Goal: Check status: Check status

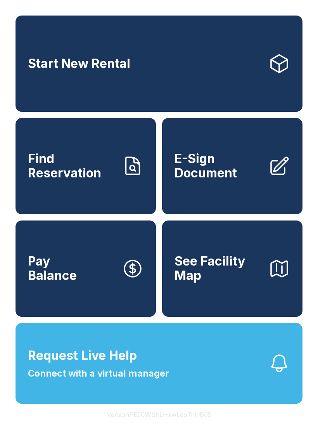
click at [135, 365] on span "Request Live Help" at bounding box center [82, 355] width 109 height 19
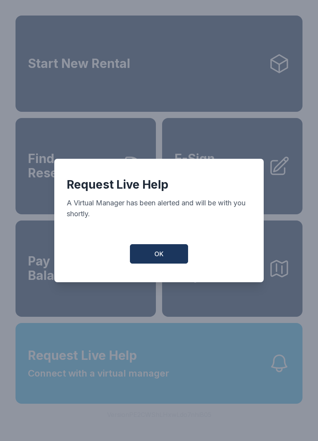
click at [164, 257] on button "OK" at bounding box center [159, 253] width 58 height 19
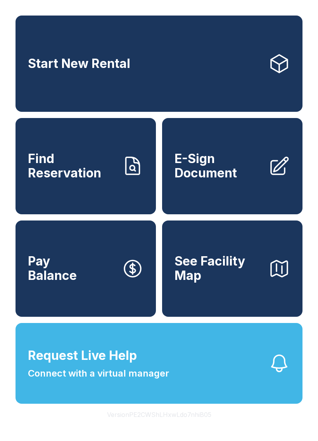
click at [155, 80] on link "Start New Rental" at bounding box center [159, 64] width 287 height 96
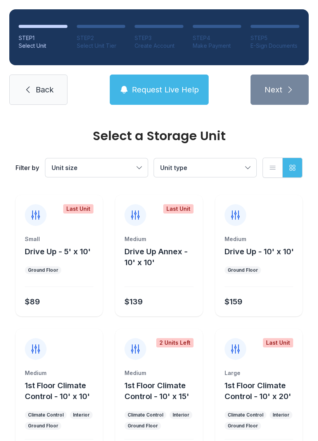
click at [164, 98] on button "Request Live Help" at bounding box center [159, 89] width 99 height 30
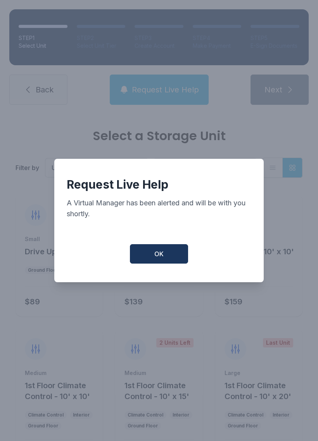
click at [159, 262] on button "OK" at bounding box center [159, 253] width 58 height 19
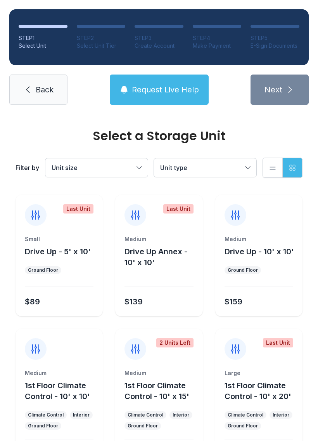
click at [142, 84] on span "Request Live Help" at bounding box center [165, 89] width 67 height 11
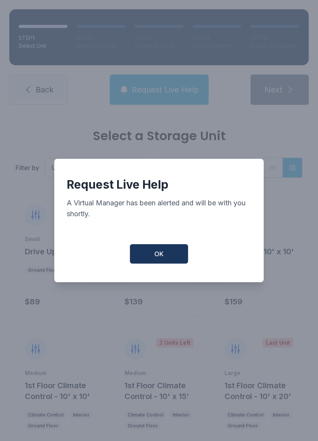
click at [174, 263] on button "OK" at bounding box center [159, 253] width 58 height 19
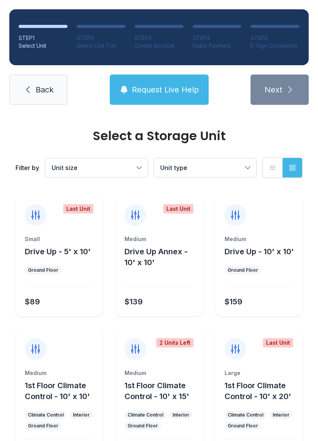
click at [28, 90] on icon at bounding box center [27, 90] width 3 height 7
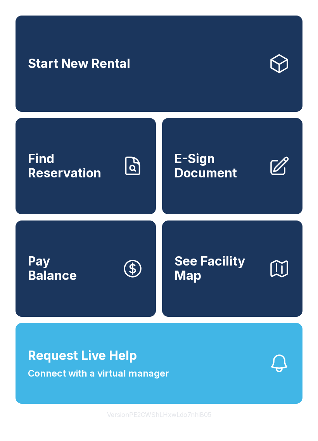
click at [194, 371] on button "Request Live Help Connect with a virtual manager" at bounding box center [159, 363] width 287 height 81
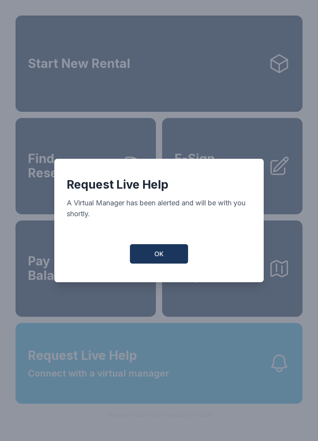
click at [164, 258] on button "OK" at bounding box center [159, 253] width 58 height 19
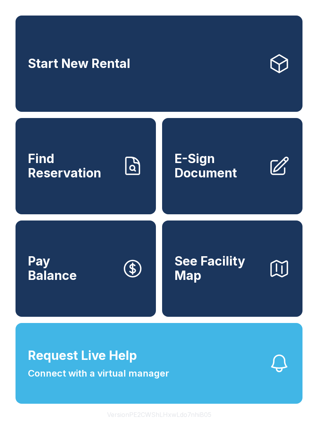
click at [168, 380] on span "Connect with a virtual manager" at bounding box center [98, 373] width 141 height 14
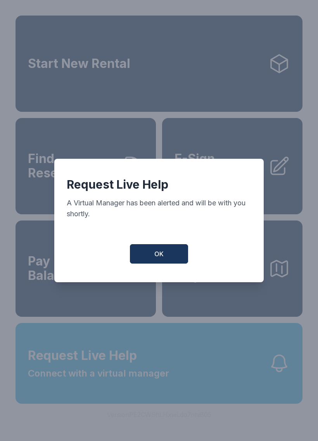
click at [173, 261] on button "OK" at bounding box center [159, 253] width 58 height 19
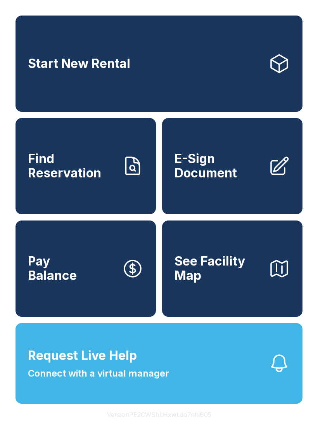
click at [280, 374] on icon "button" at bounding box center [279, 363] width 22 height 22
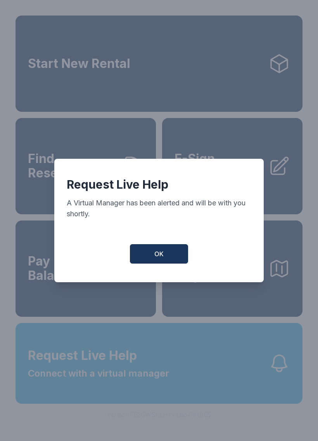
click at [175, 259] on button "OK" at bounding box center [159, 253] width 58 height 19
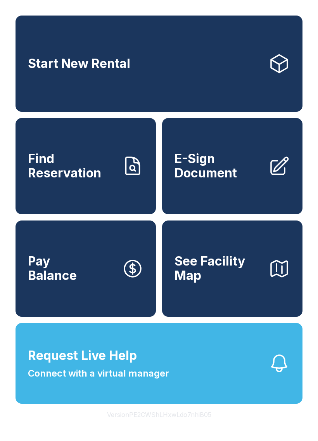
click at [104, 195] on link "Find Reservation" at bounding box center [86, 166] width 140 height 96
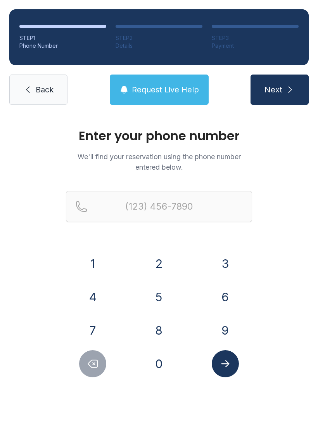
click at [228, 337] on button "9" at bounding box center [225, 330] width 27 height 27
click at [84, 258] on button "1" at bounding box center [92, 263] width 27 height 27
click at [155, 265] on button "2" at bounding box center [158, 263] width 27 height 27
click at [224, 263] on button "3" at bounding box center [225, 263] width 27 height 27
click at [155, 367] on button "0" at bounding box center [158, 363] width 27 height 27
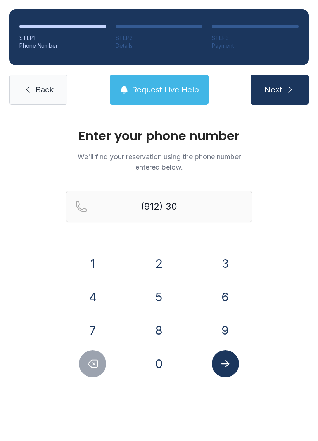
click at [232, 295] on button "6" at bounding box center [225, 296] width 27 height 27
click at [87, 332] on button "7" at bounding box center [92, 330] width 27 height 27
click at [218, 287] on button "6" at bounding box center [225, 296] width 27 height 27
click at [153, 258] on button "2" at bounding box center [158, 263] width 27 height 27
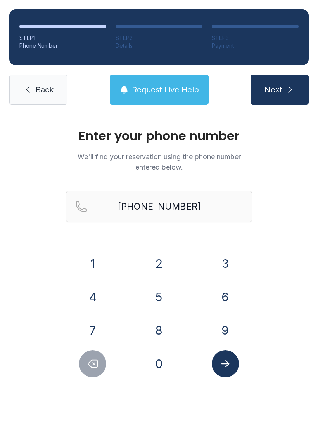
click at [226, 367] on icon "Submit lookup form" at bounding box center [226, 364] width 12 height 12
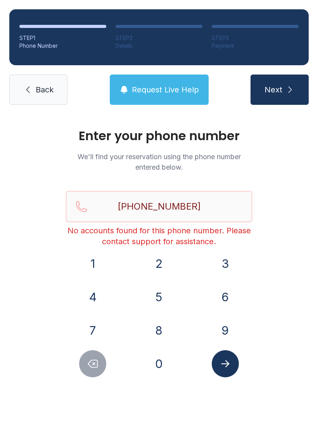
click at [85, 357] on button "Delete number" at bounding box center [92, 363] width 27 height 27
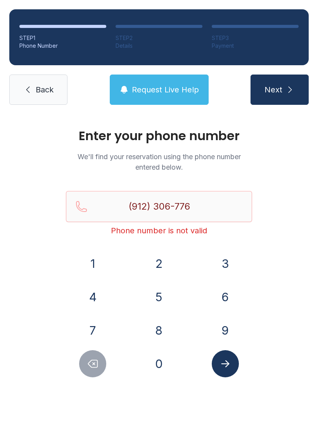
click at [84, 357] on button "Delete number" at bounding box center [92, 363] width 27 height 27
click at [94, 353] on button "Delete number" at bounding box center [92, 363] width 27 height 27
click at [97, 352] on button "Delete number" at bounding box center [92, 363] width 27 height 27
click at [96, 351] on button "Delete number" at bounding box center [92, 363] width 27 height 27
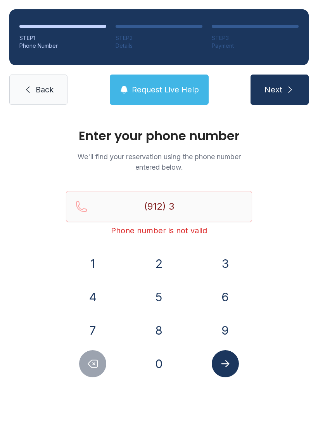
click at [92, 343] on button "7" at bounding box center [92, 330] width 27 height 27
click at [95, 346] on div "1 2 3 4 5 6 7 8 9 0" at bounding box center [159, 313] width 186 height 127
click at [91, 350] on button "Delete number" at bounding box center [92, 363] width 27 height 27
click at [87, 354] on button "Delete number" at bounding box center [92, 363] width 27 height 27
click at [225, 297] on button "6" at bounding box center [225, 296] width 27 height 27
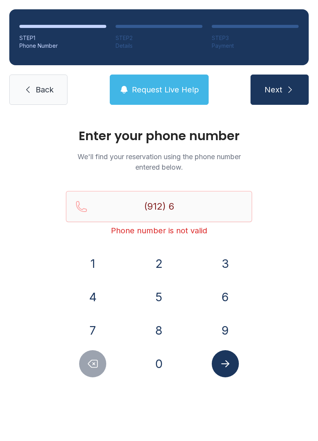
click at [97, 328] on button "7" at bounding box center [92, 330] width 27 height 27
click at [147, 336] on button "8" at bounding box center [158, 330] width 27 height 27
click at [229, 334] on button "9" at bounding box center [225, 330] width 27 height 27
click at [165, 286] on button "5" at bounding box center [158, 296] width 27 height 27
click at [151, 364] on button "0" at bounding box center [158, 363] width 27 height 27
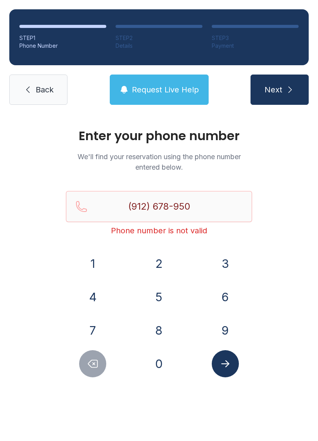
click at [223, 261] on button "3" at bounding box center [225, 263] width 27 height 27
click at [224, 364] on icon "Submit lookup form" at bounding box center [225, 363] width 8 height 7
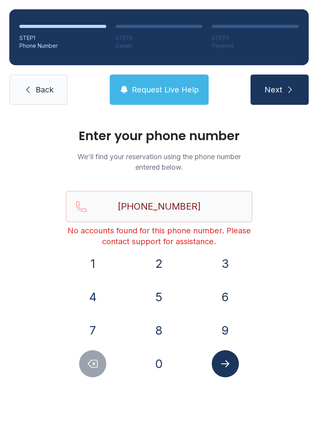
click at [229, 373] on button "Submit lookup form" at bounding box center [225, 363] width 27 height 27
click at [286, 82] on button "Next" at bounding box center [280, 89] width 58 height 30
click at [212, 211] on input "[PHONE_NUMBER]" at bounding box center [159, 206] width 186 height 31
click at [303, 254] on div "Enter your phone number We'll find your reservation using the phone number ente…" at bounding box center [159, 261] width 318 height 294
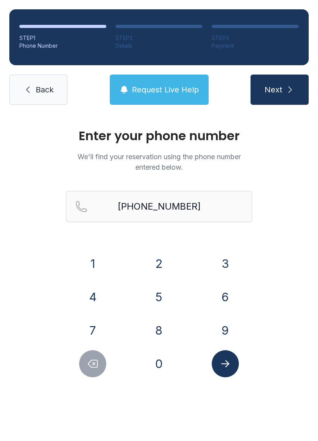
click at [91, 358] on icon "Delete number" at bounding box center [93, 364] width 12 height 12
click at [90, 358] on icon "Delete number" at bounding box center [93, 364] width 12 height 12
click at [89, 351] on button "Delete number" at bounding box center [92, 363] width 27 height 27
click at [88, 349] on div "1 2 3 4 5 6 7 8 9 0" at bounding box center [159, 313] width 186 height 127
click at [91, 343] on button "7" at bounding box center [92, 330] width 27 height 27
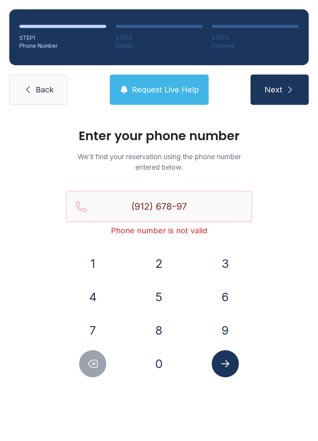
click at [92, 344] on div "1 2 3 4 5 6 7 8 9 0" at bounding box center [159, 313] width 186 height 127
click at [93, 340] on button "7" at bounding box center [92, 330] width 27 height 27
click at [93, 359] on icon "Delete number" at bounding box center [93, 364] width 12 height 12
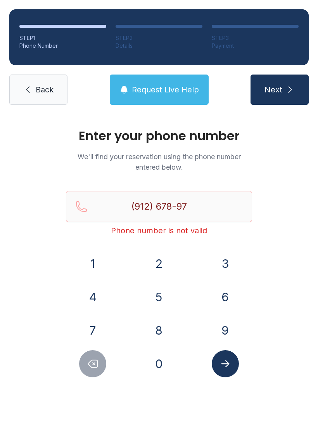
click at [96, 362] on icon "Delete number" at bounding box center [93, 364] width 12 height 12
click at [95, 362] on icon "Delete number" at bounding box center [93, 364] width 12 height 12
click at [93, 364] on icon "Delete number" at bounding box center [93, 364] width 12 height 12
click at [93, 363] on icon "Delete number" at bounding box center [93, 364] width 12 height 12
click at [100, 366] on button "Delete number" at bounding box center [92, 363] width 27 height 27
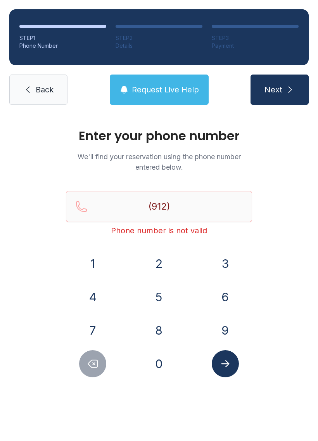
click at [100, 365] on button "Delete number" at bounding box center [92, 363] width 27 height 27
click at [163, 260] on button "2" at bounding box center [158, 263] width 27 height 27
click at [227, 260] on button "3" at bounding box center [225, 263] width 27 height 27
click at [163, 375] on button "0" at bounding box center [158, 363] width 27 height 27
click at [229, 298] on button "6" at bounding box center [225, 296] width 27 height 27
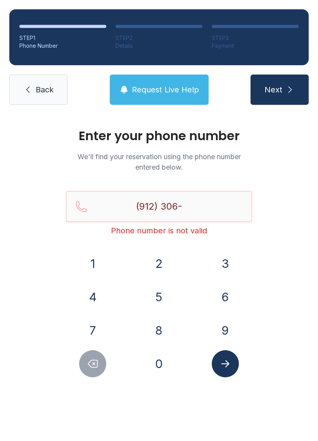
click at [97, 325] on button "7" at bounding box center [92, 330] width 27 height 27
click at [222, 300] on button "6" at bounding box center [225, 296] width 27 height 27
click at [152, 254] on button "2" at bounding box center [158, 263] width 27 height 27
type input "[PHONE_NUMBER]"
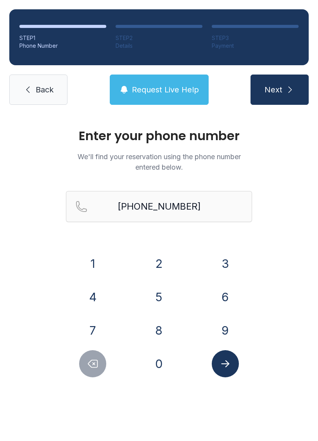
click at [223, 367] on icon "Submit lookup form" at bounding box center [226, 364] width 12 height 12
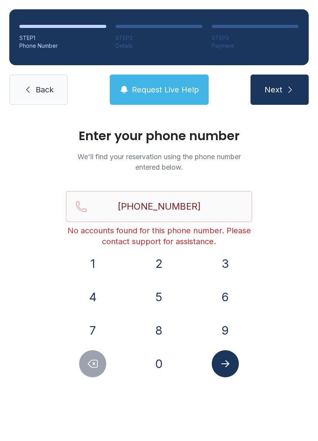
click at [31, 85] on icon at bounding box center [27, 89] width 9 height 9
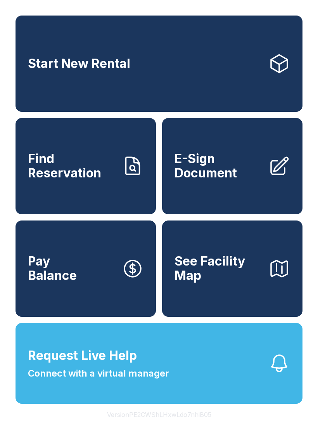
click at [184, 398] on button "Request Live Help Connect with a virtual manager" at bounding box center [159, 363] width 287 height 81
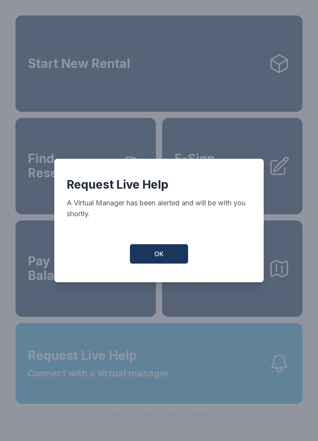
click at [161, 257] on span "OK" at bounding box center [158, 253] width 9 height 9
